Goal: Obtain resource: Obtain resource

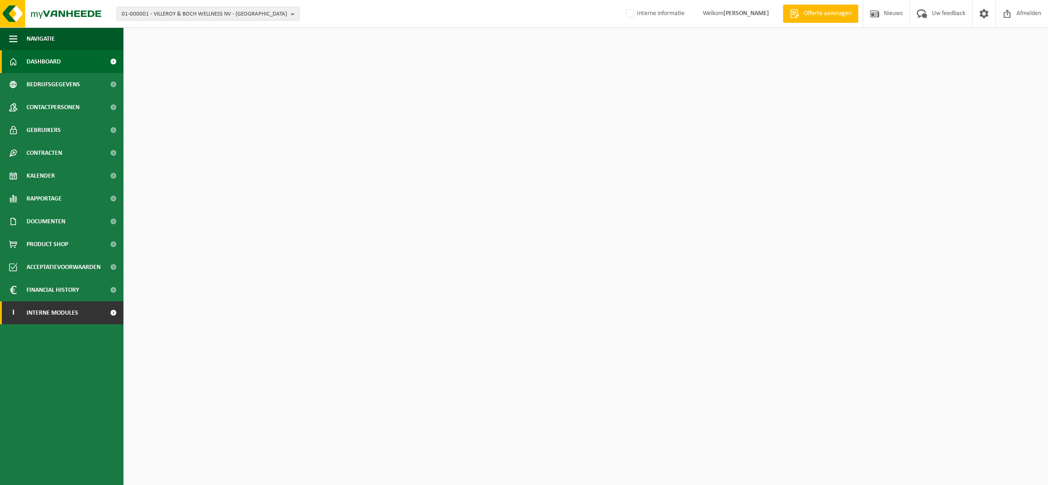
click at [56, 313] on span "Interne modules" at bounding box center [53, 313] width 52 height 23
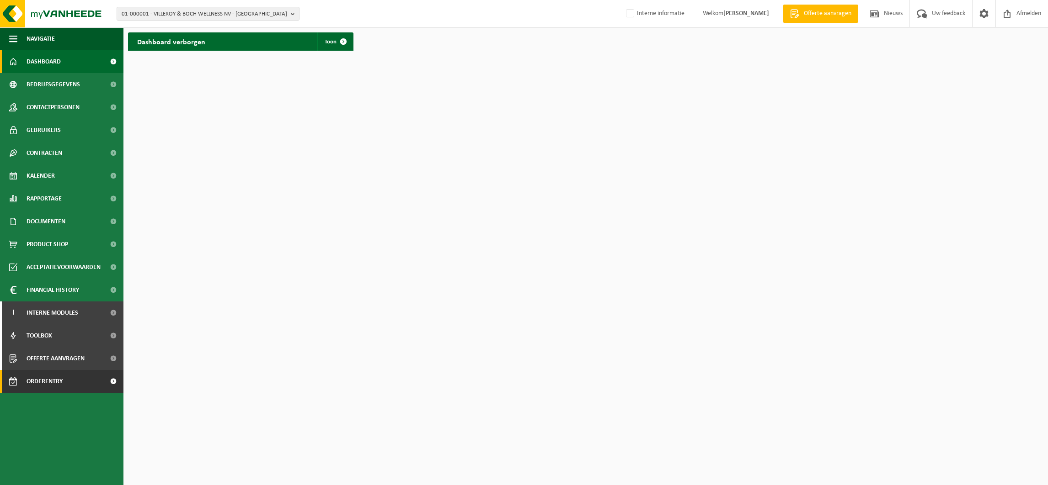
click at [65, 379] on span "Orderentry Goedkeuring" at bounding box center [65, 381] width 77 height 23
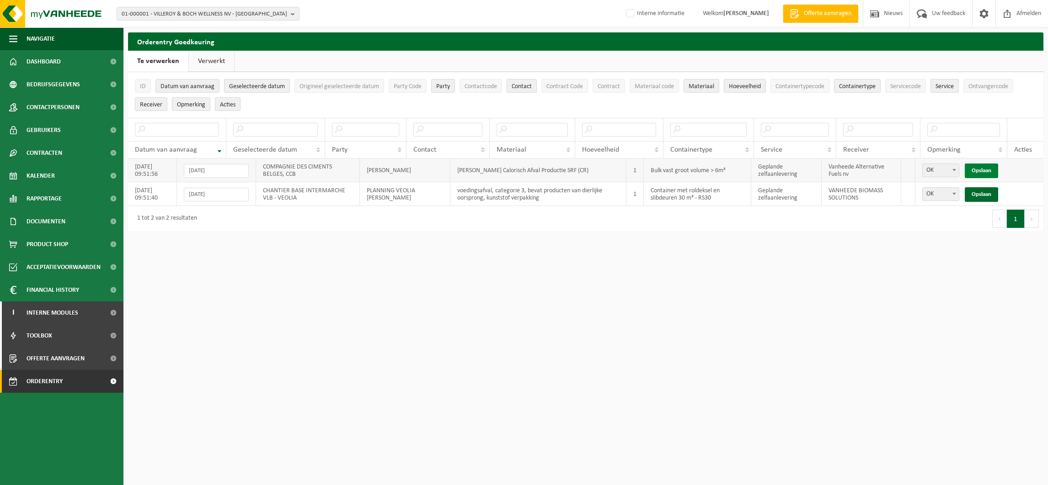
click at [979, 169] on link "Opslaan" at bounding box center [980, 171] width 33 height 15
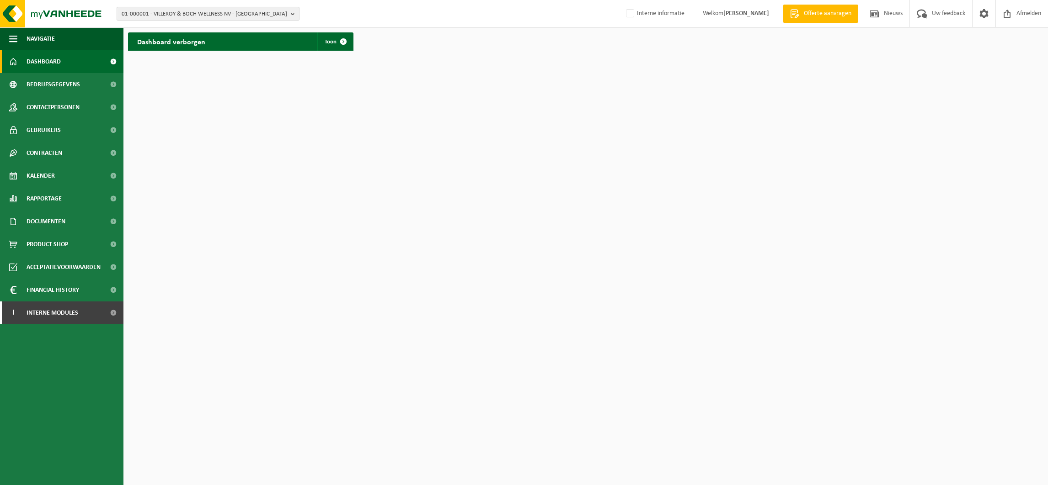
click at [164, 17] on span "01-000001 - VILLEROY & BOCH WELLNESS NV - ROESELARE" at bounding box center [204, 14] width 165 height 14
click at [155, 27] on input "text" at bounding box center [208, 28] width 178 height 11
type input "01-02153"
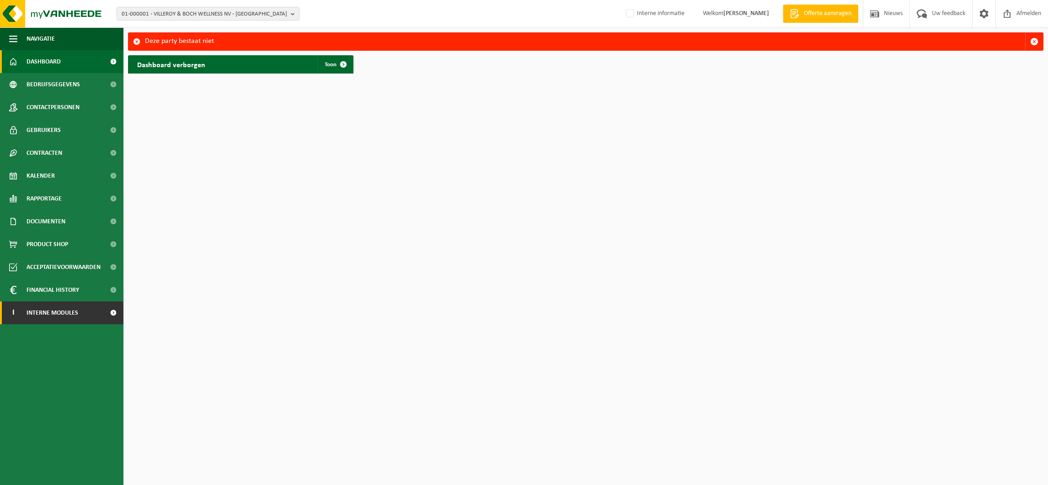
click at [61, 311] on span "Interne modules" at bounding box center [53, 313] width 52 height 23
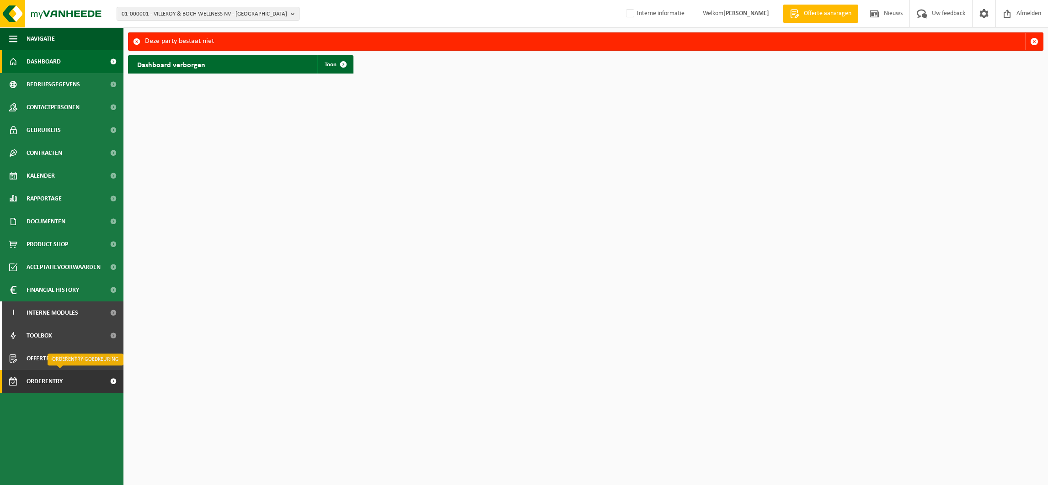
click at [48, 383] on span "Orderentry Goedkeuring" at bounding box center [65, 381] width 77 height 23
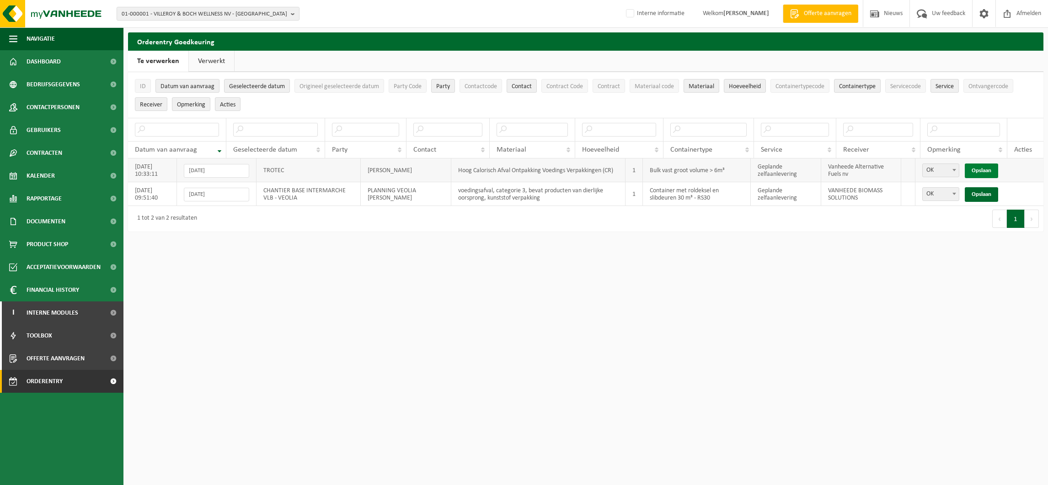
click at [991, 164] on link "Opslaan" at bounding box center [980, 171] width 33 height 15
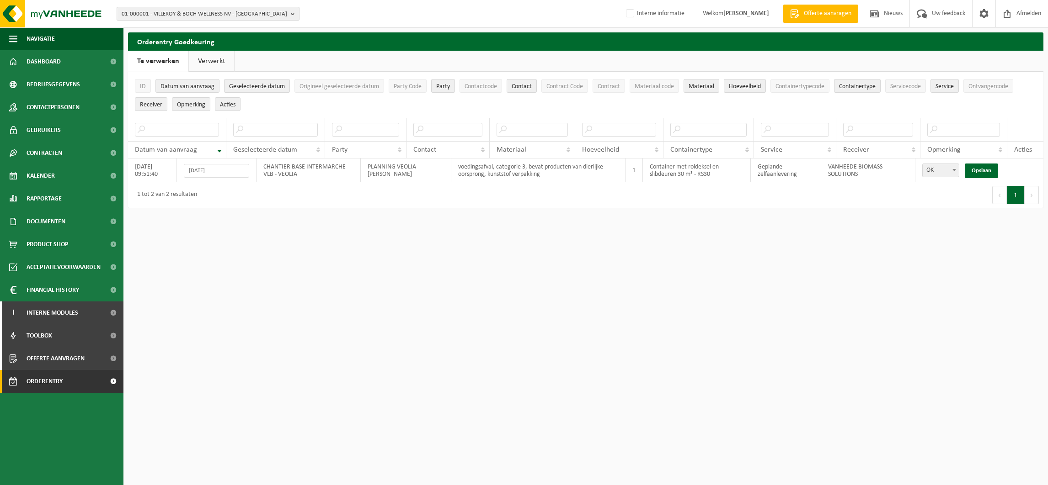
click at [177, 16] on span "01-000001 - VILLEROY & BOCH WELLNESS NV - ROESELARE" at bounding box center [204, 14] width 165 height 14
click at [162, 28] on input "text" at bounding box center [208, 28] width 178 height 11
type input "01-002153"
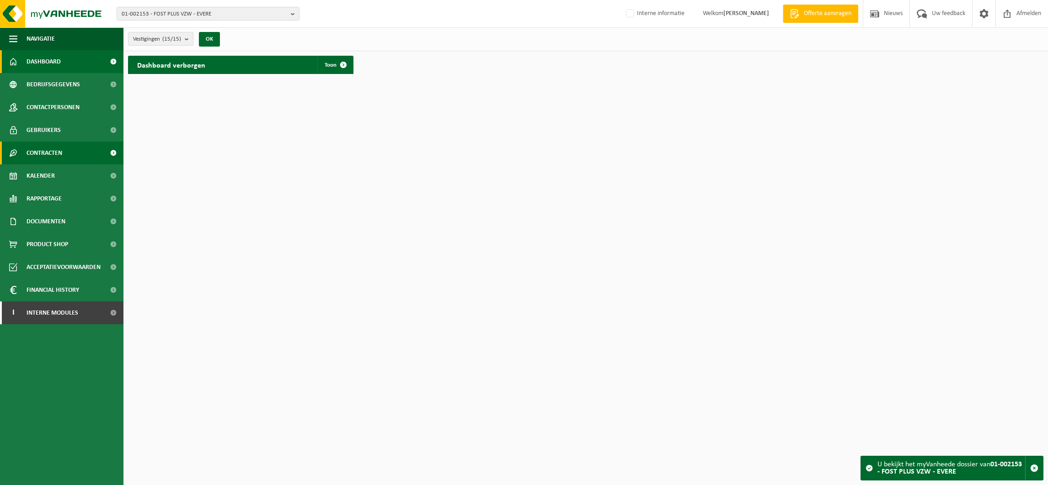
click at [48, 150] on span "Contracten" at bounding box center [45, 153] width 36 height 23
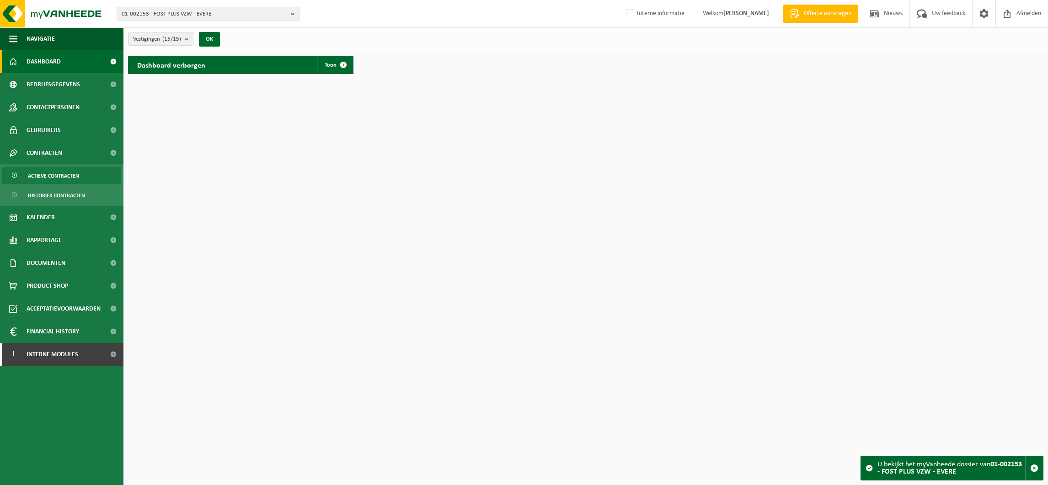
click at [56, 173] on span "Actieve contracten" at bounding box center [53, 175] width 51 height 17
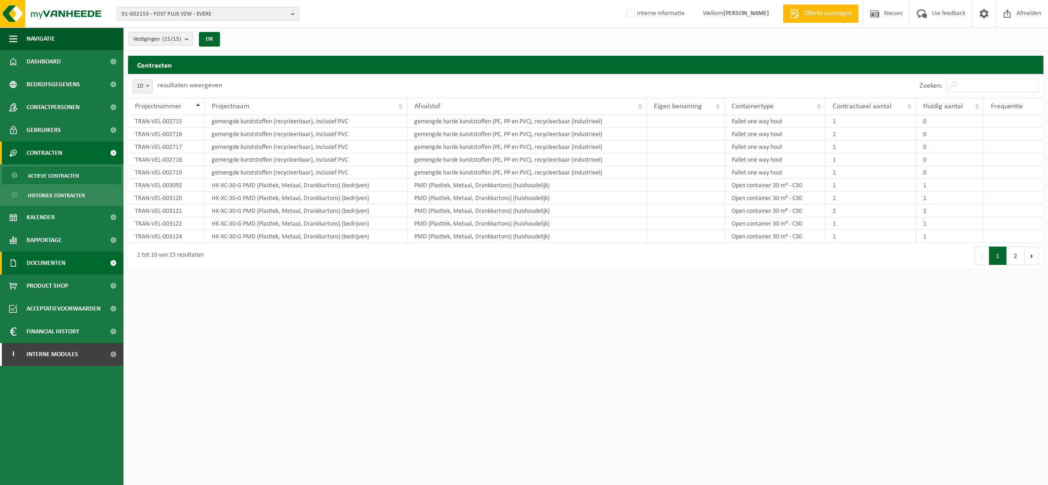
click at [47, 256] on span "Documenten" at bounding box center [46, 263] width 39 height 23
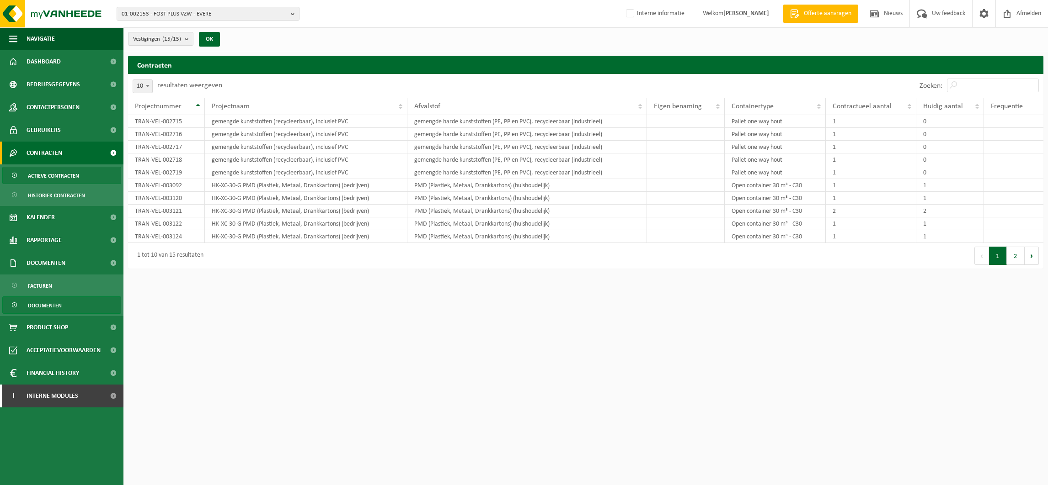
click at [42, 306] on span "Documenten" at bounding box center [45, 305] width 34 height 17
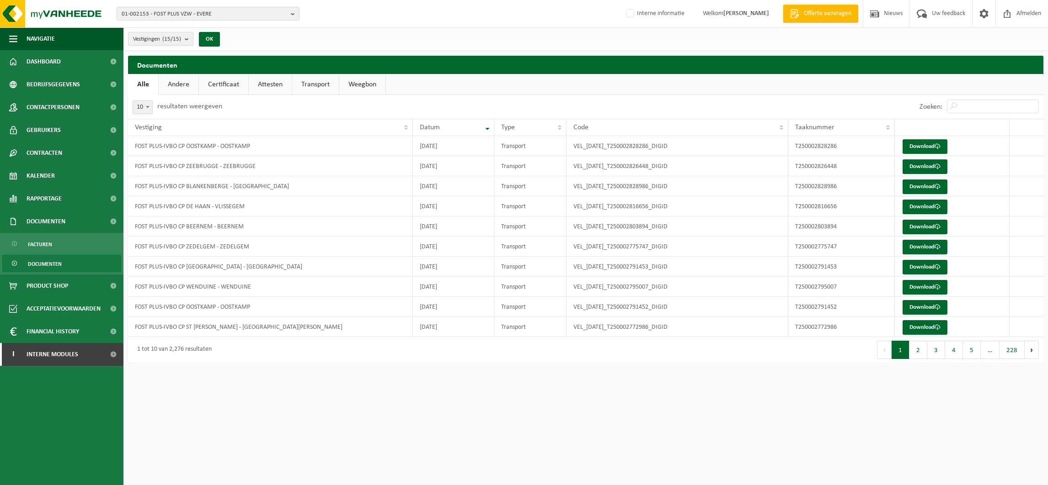
click at [220, 83] on link "Certificaat" at bounding box center [223, 84] width 49 height 21
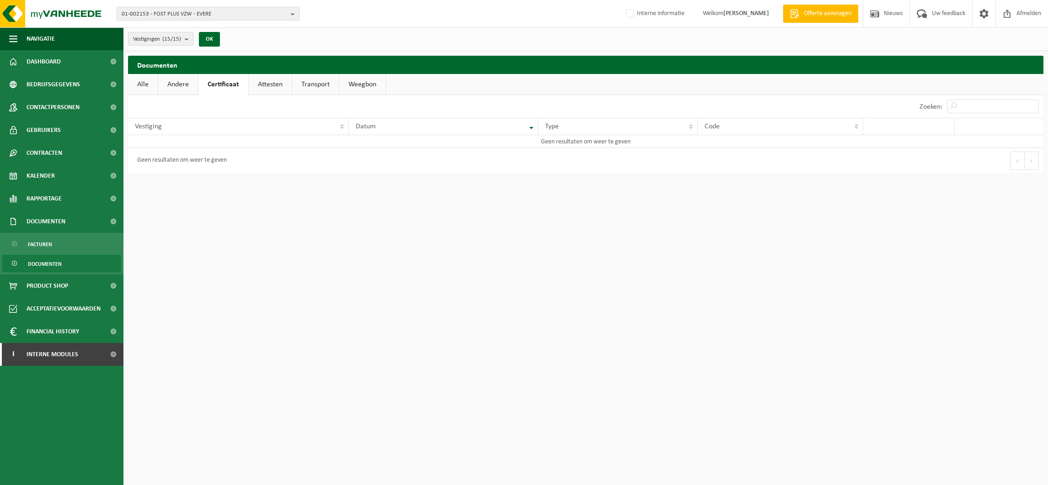
click at [180, 83] on link "Andere" at bounding box center [178, 84] width 40 height 21
click at [141, 83] on link "Alle" at bounding box center [143, 84] width 30 height 21
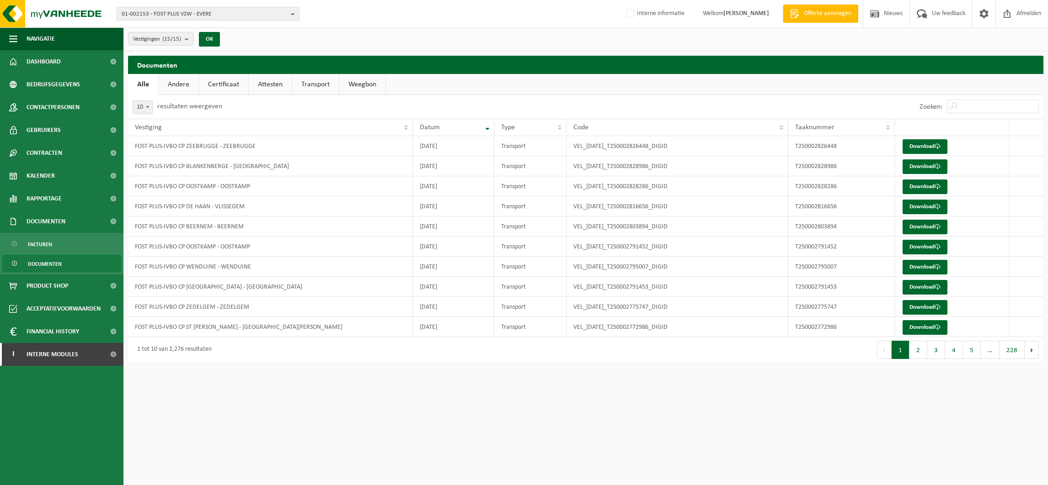
click at [223, 84] on link "Certificaat" at bounding box center [223, 84] width 49 height 21
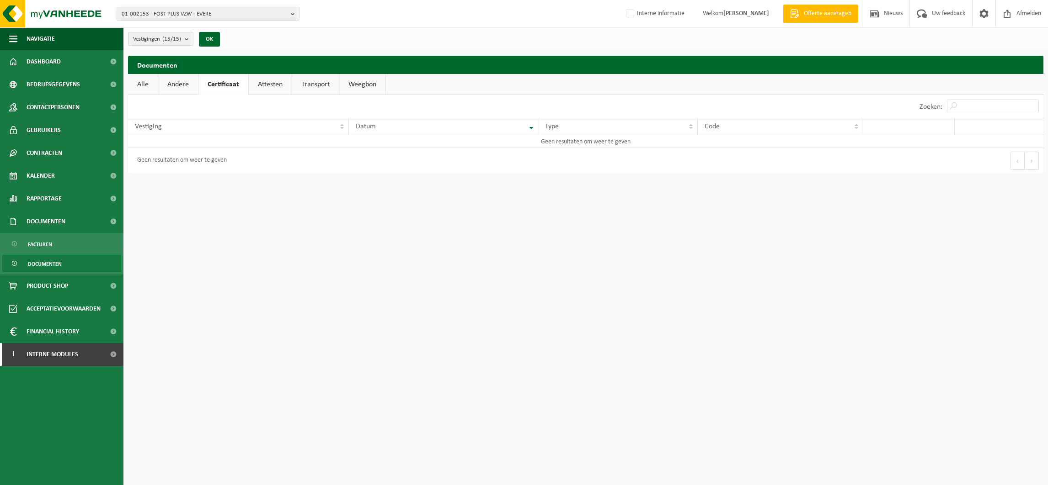
click at [261, 83] on link "Attesten" at bounding box center [270, 84] width 43 height 21
click at [308, 83] on link "Transport" at bounding box center [316, 84] width 47 height 21
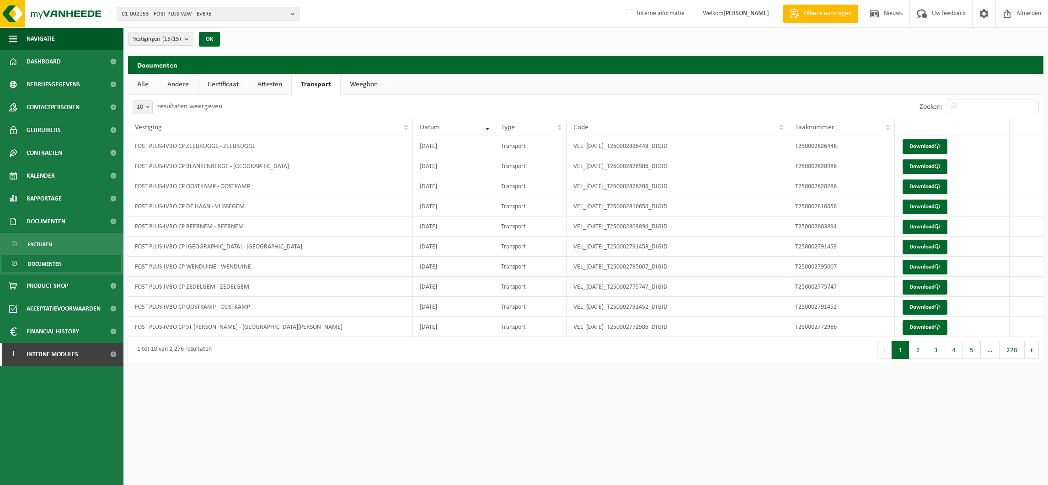
click at [356, 84] on link "Weegbon" at bounding box center [364, 84] width 46 height 21
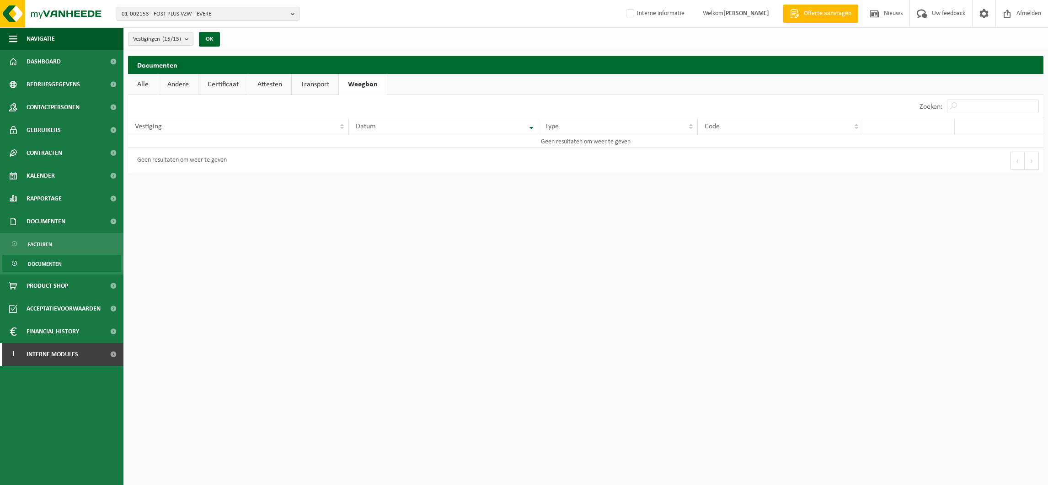
click at [204, 13] on span "01-002153 - FOST PLUS VZW - EVERE" at bounding box center [204, 14] width 165 height 14
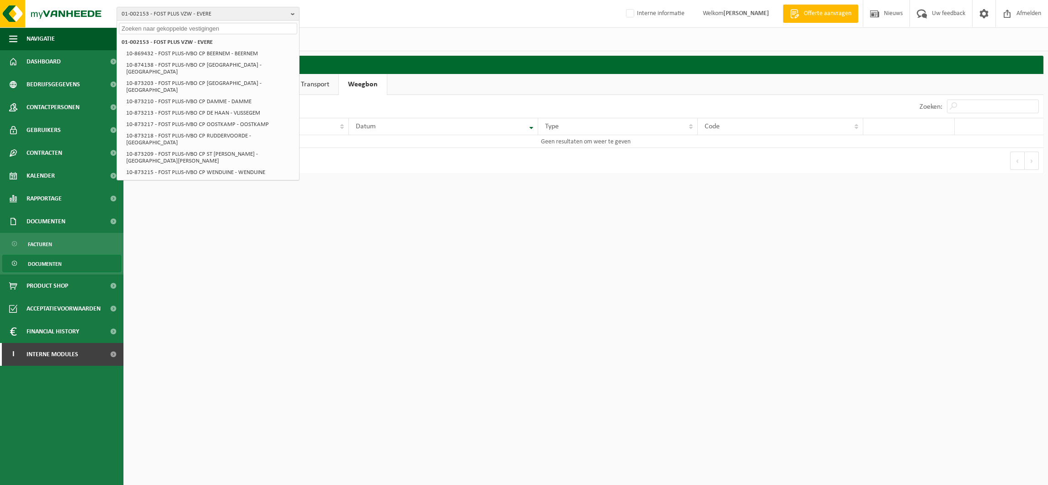
click at [174, 27] on input "text" at bounding box center [208, 28] width 178 height 11
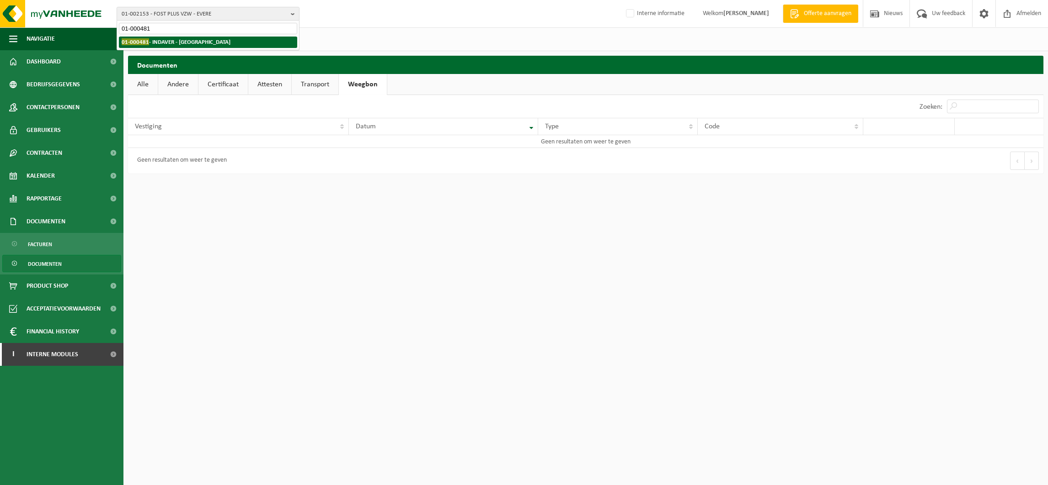
type input "01-000481"
click at [159, 40] on strong "01-000481 - INDAVER - ANTWERPEN" at bounding box center [176, 41] width 109 height 7
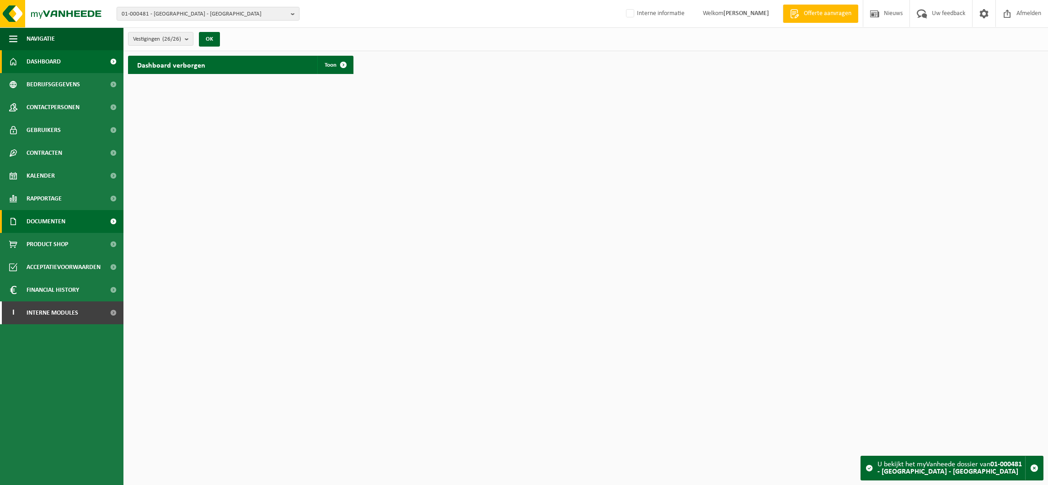
click at [50, 217] on span "Documenten" at bounding box center [46, 221] width 39 height 23
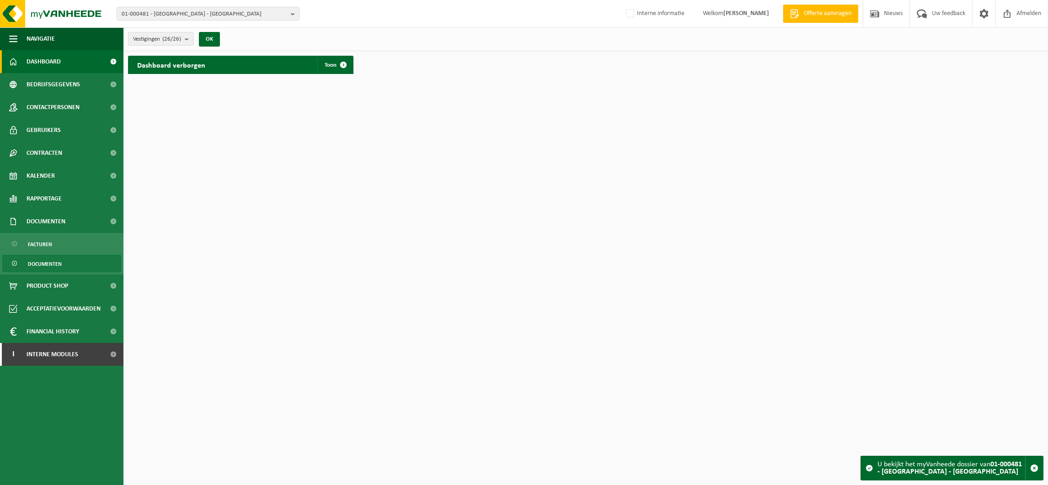
click at [48, 260] on span "Documenten" at bounding box center [45, 264] width 34 height 17
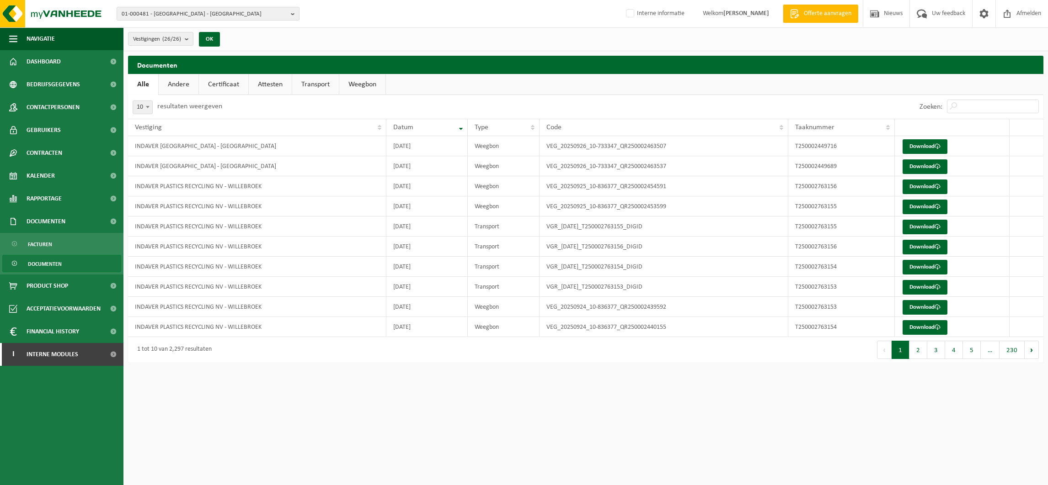
click at [223, 85] on link "Certificaat" at bounding box center [223, 84] width 49 height 21
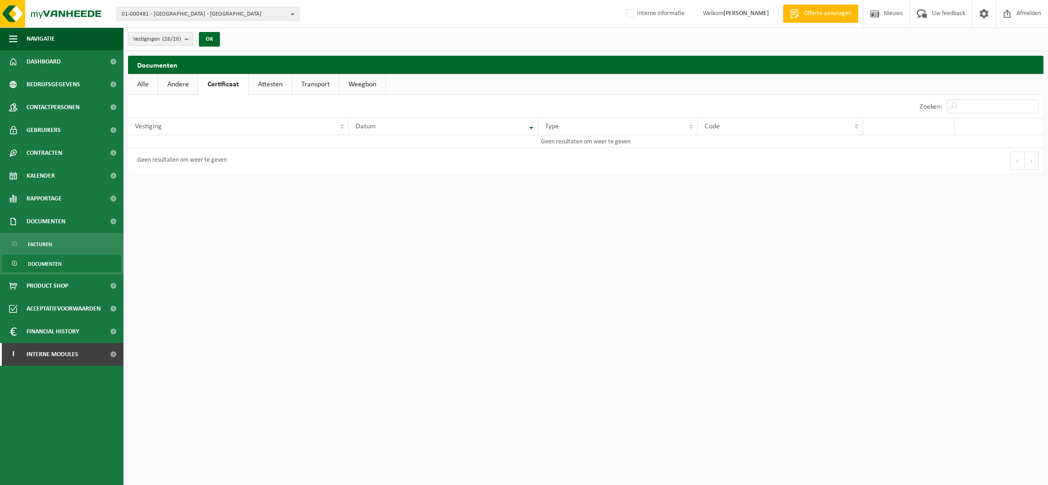
click at [271, 84] on link "Attesten" at bounding box center [270, 84] width 43 height 21
click at [171, 87] on link "Andere" at bounding box center [178, 84] width 40 height 21
click at [308, 81] on link "Transport" at bounding box center [316, 84] width 47 height 21
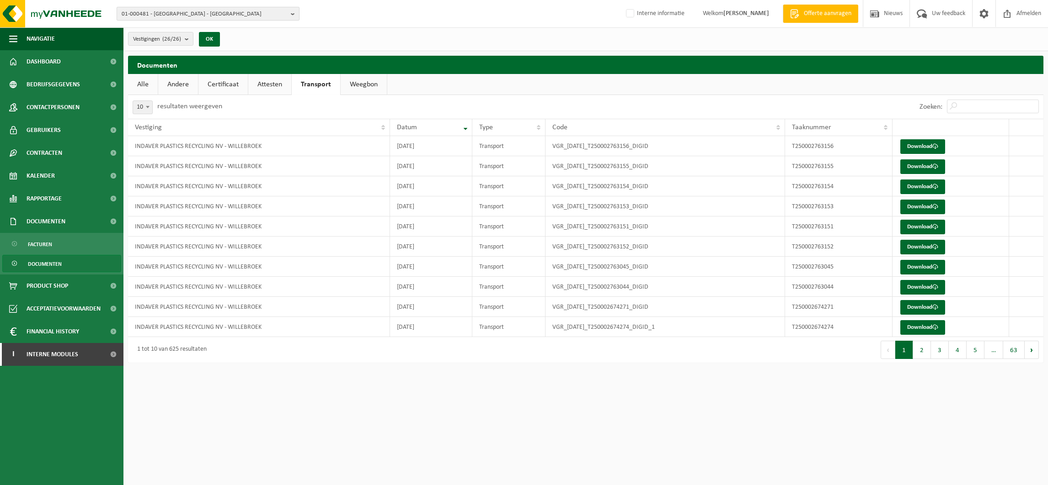
click at [152, 13] on span "01-000481 - [GEOGRAPHIC_DATA] - [GEOGRAPHIC_DATA]" at bounding box center [204, 14] width 165 height 14
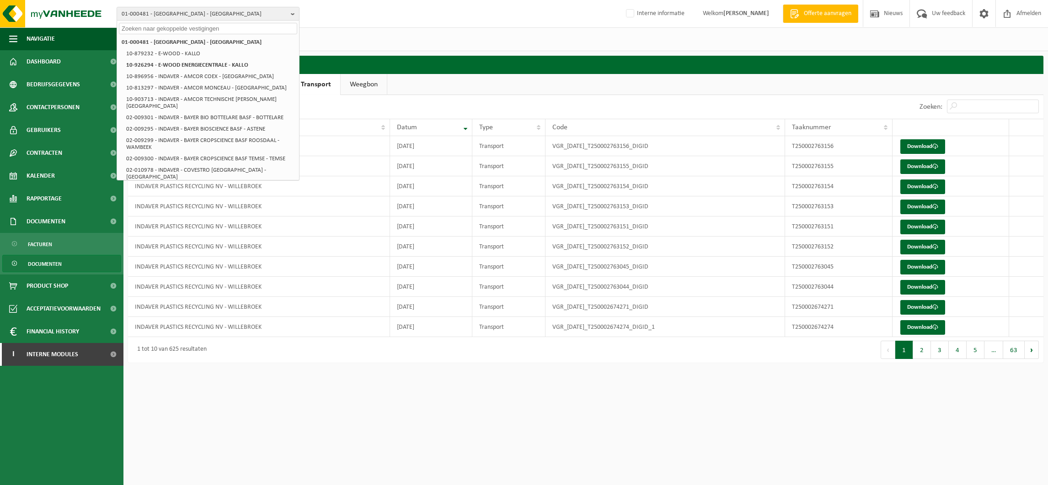
click at [154, 30] on input "text" at bounding box center [208, 28] width 178 height 11
paste input "10-733347"
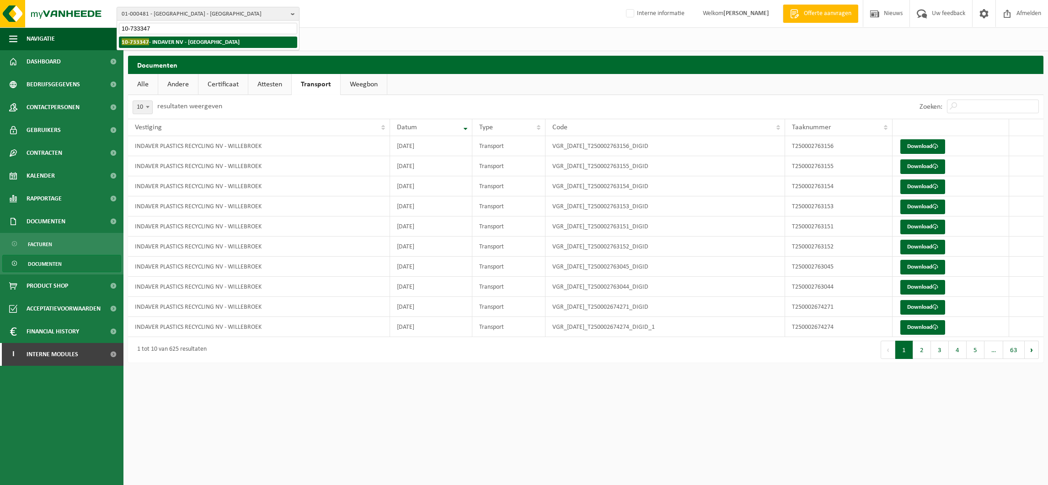
type input "10-733347"
click at [146, 43] on span "10-733347" at bounding box center [135, 41] width 27 height 7
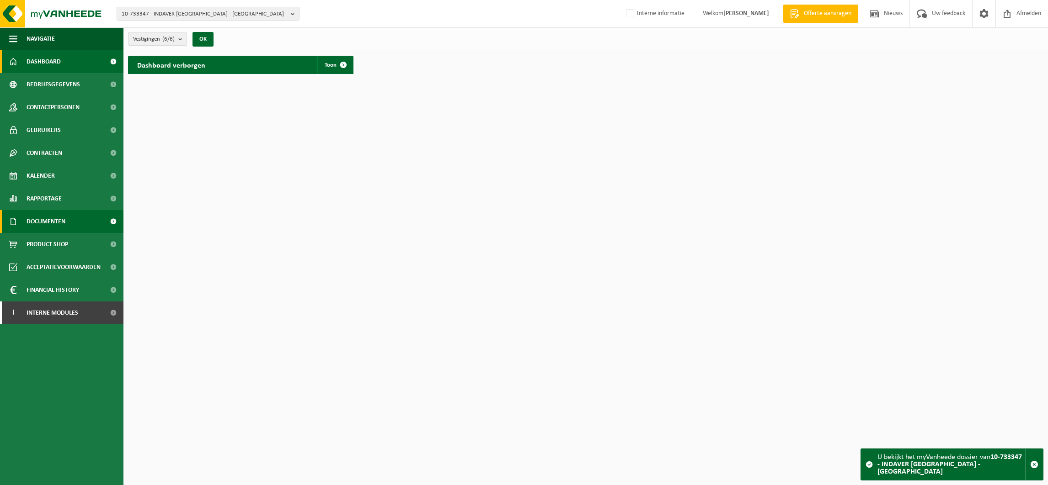
click at [46, 218] on span "Documenten" at bounding box center [46, 221] width 39 height 23
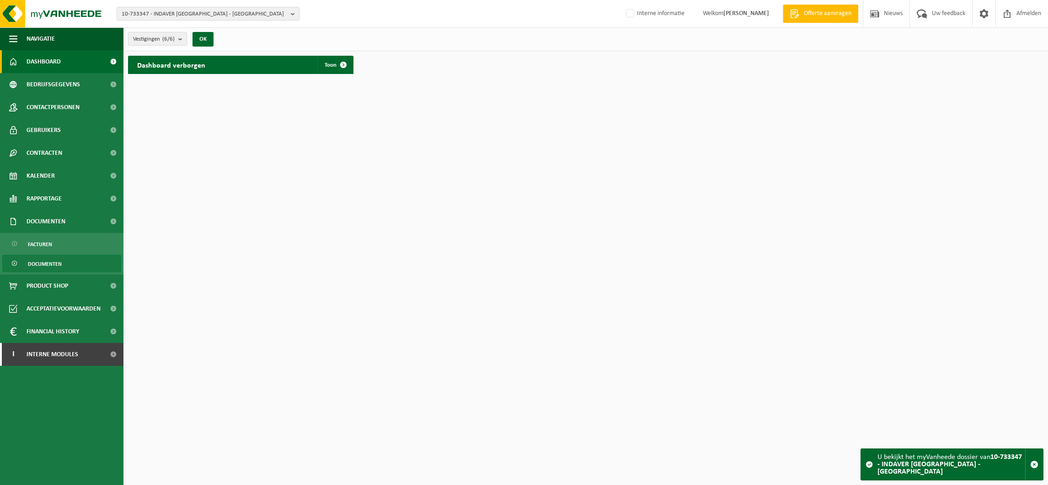
click at [47, 261] on span "Documenten" at bounding box center [45, 264] width 34 height 17
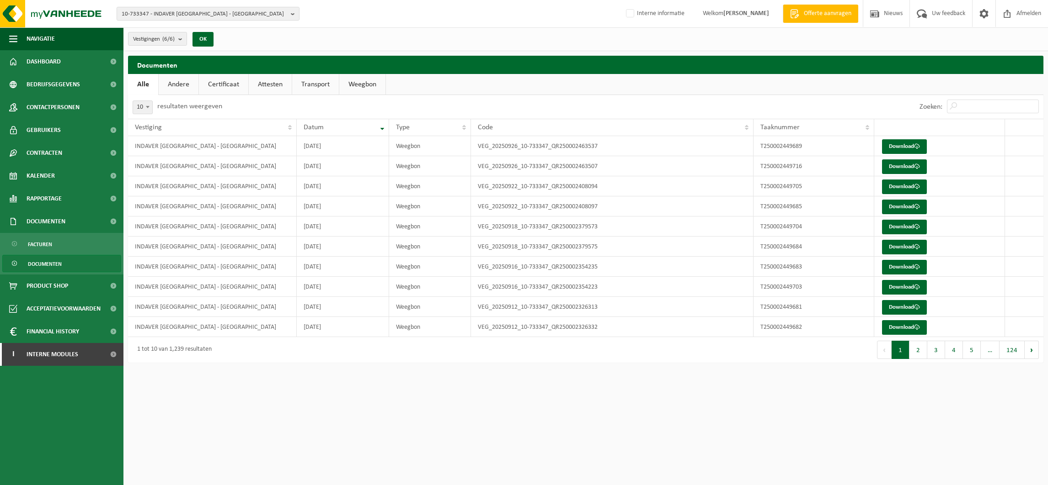
click at [264, 83] on link "Attesten" at bounding box center [270, 84] width 43 height 21
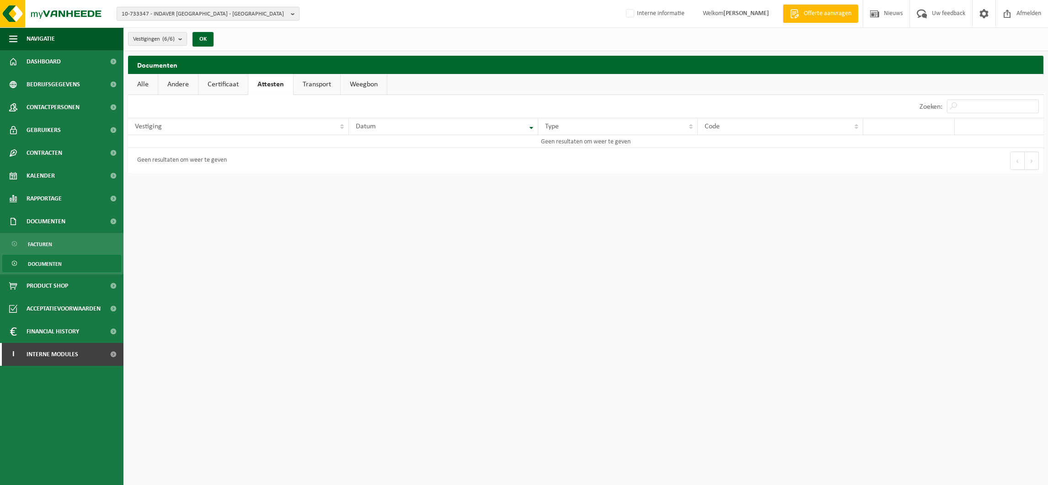
click at [235, 85] on link "Certificaat" at bounding box center [222, 84] width 49 height 21
click at [230, 85] on link "Certificaat" at bounding box center [223, 84] width 50 height 21
click at [260, 85] on link "Attesten" at bounding box center [270, 84] width 43 height 21
click at [316, 83] on link "Transport" at bounding box center [316, 84] width 47 height 21
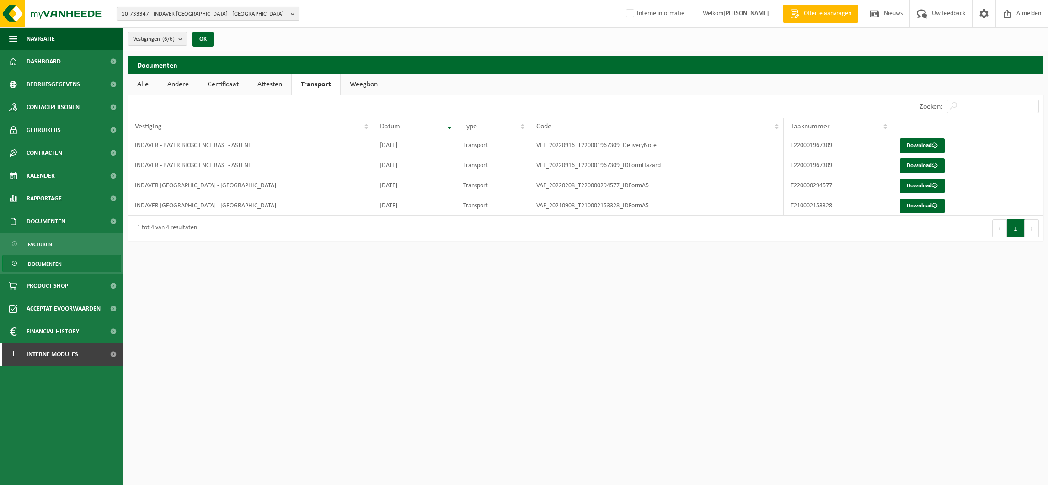
click at [180, 12] on span "10-733347 - INDAVER [GEOGRAPHIC_DATA] - [GEOGRAPHIC_DATA]" at bounding box center [204, 14] width 165 height 14
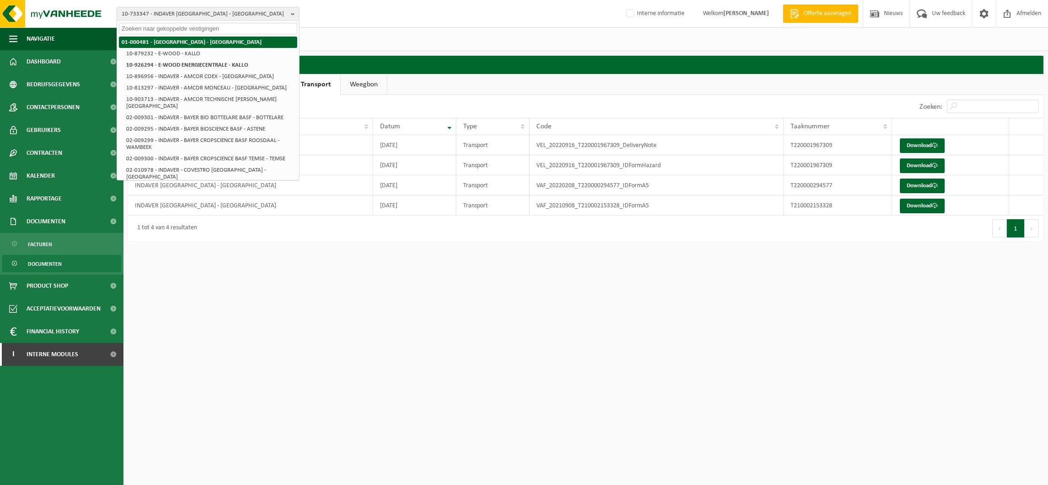
click at [154, 40] on strong "01-000481 - [GEOGRAPHIC_DATA] - [GEOGRAPHIC_DATA]" at bounding box center [192, 42] width 140 height 6
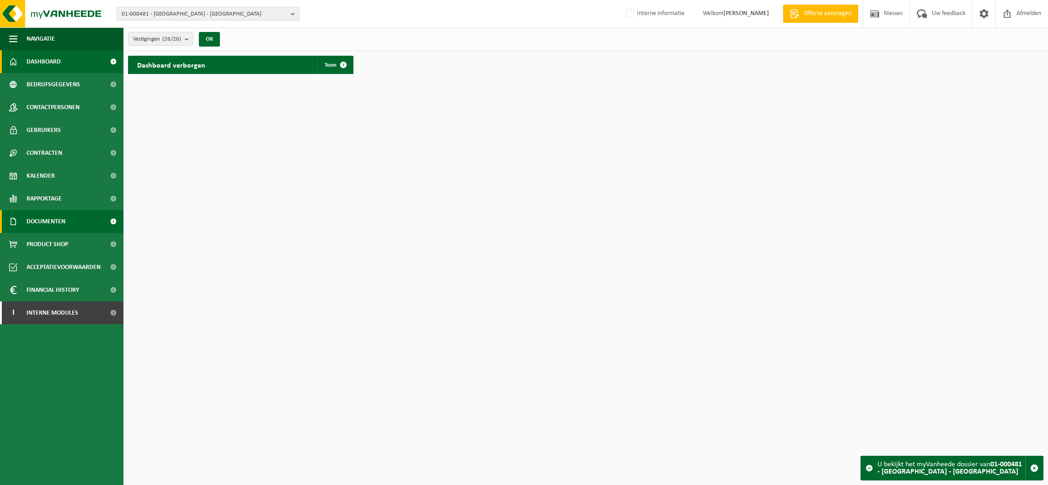
click at [45, 218] on span "Documenten" at bounding box center [46, 221] width 39 height 23
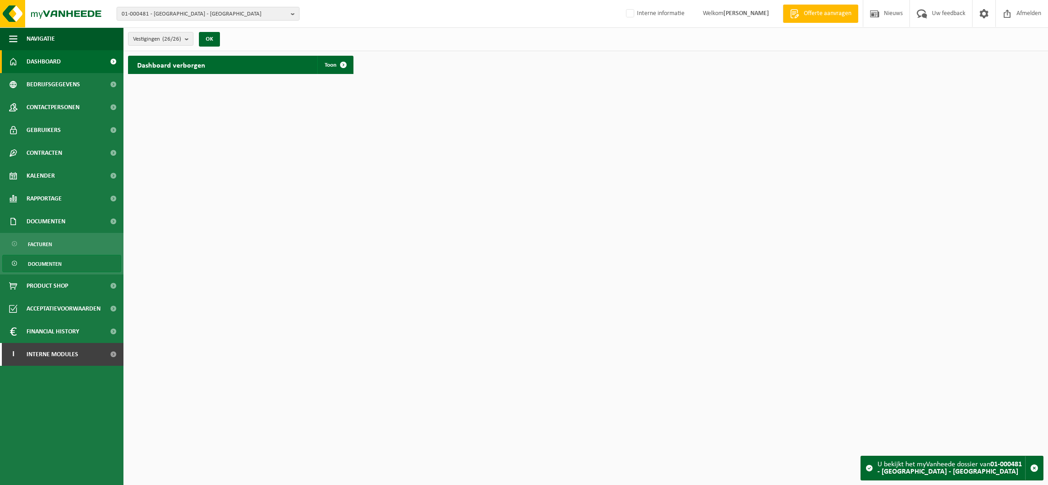
click at [47, 264] on span "Documenten" at bounding box center [45, 264] width 34 height 17
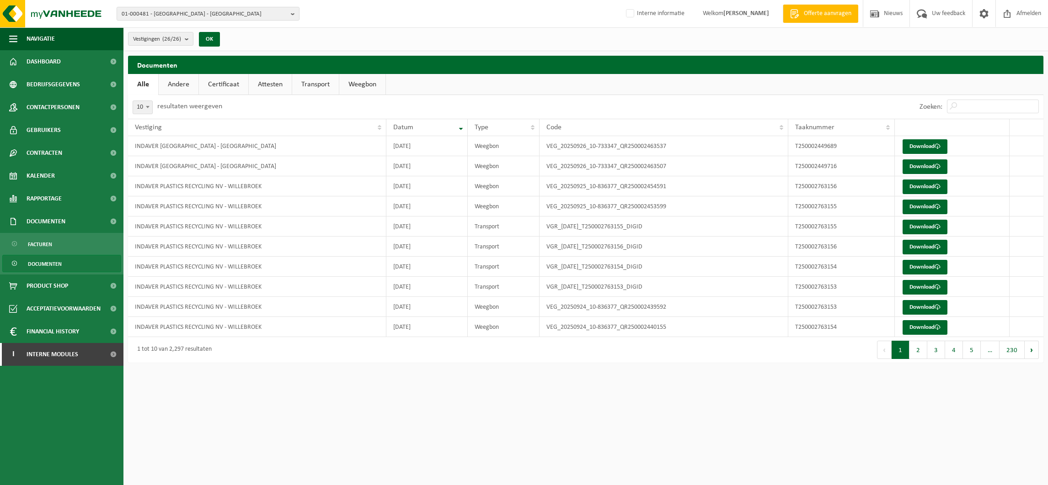
click at [277, 88] on link "Attesten" at bounding box center [270, 84] width 43 height 21
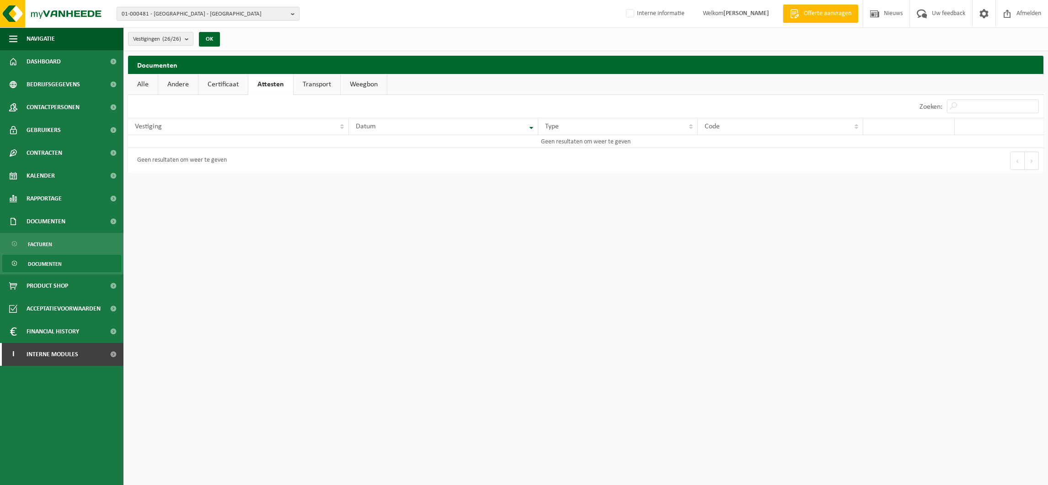
click at [231, 84] on link "Certificaat" at bounding box center [222, 84] width 49 height 21
click at [276, 81] on link "Attesten" at bounding box center [270, 84] width 43 height 21
